Goal: Task Accomplishment & Management: Manage account settings

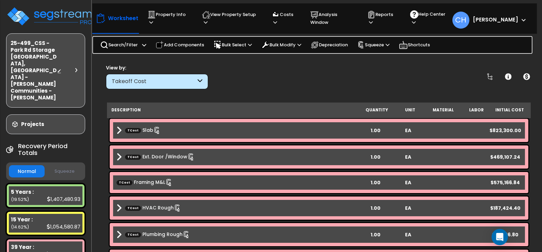
scroll to position [31, 0]
click at [41, 12] on img at bounding box center [50, 16] width 89 height 20
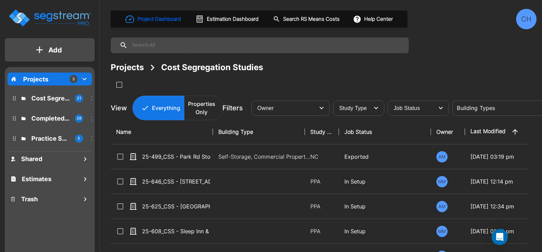
scroll to position [0, 0]
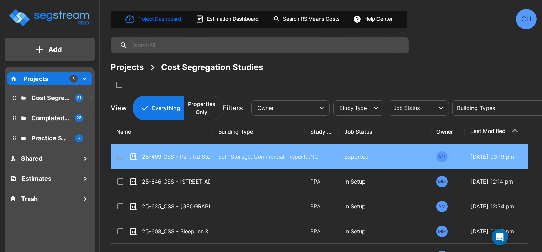
click at [119, 158] on input "select row 25-499_CSS - Park Rd Storage Columbus, OH - Wilcox Communities - Sco…" at bounding box center [119, 156] width 7 height 6
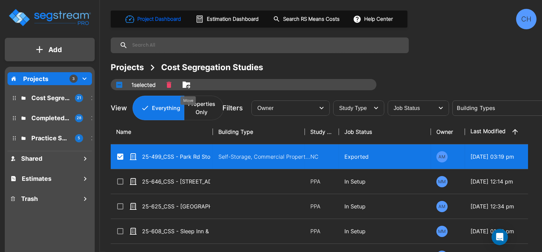
click at [189, 85] on icon "Move" at bounding box center [187, 84] width 8 height 6
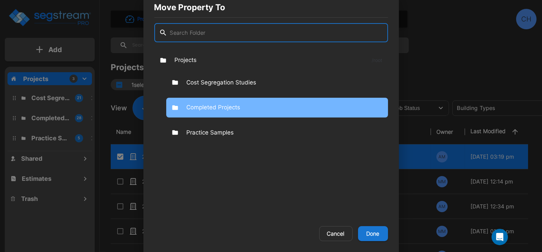
click at [221, 107] on p "Completed Projects" at bounding box center [214, 107] width 54 height 9
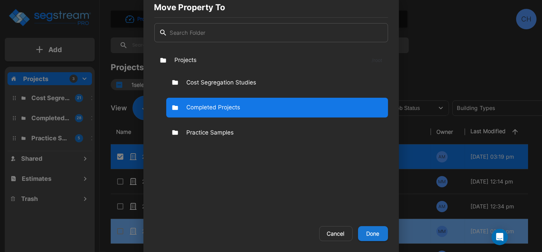
click at [374, 237] on button "Done" at bounding box center [373, 233] width 30 height 15
checkbox input "false"
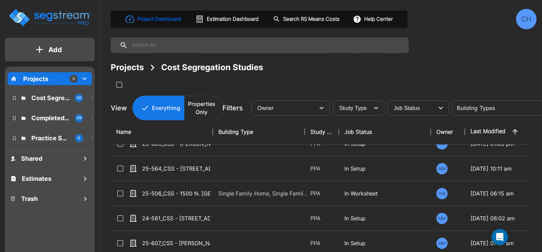
scroll to position [0, 0]
